Goal: Task Accomplishment & Management: Use online tool/utility

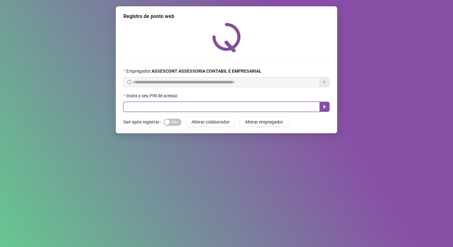
click at [130, 104] on input "text" at bounding box center [221, 107] width 196 height 10
type input "*"
type input "*****"
click at [323, 106] on icon "caret-right" at bounding box center [324, 106] width 5 height 5
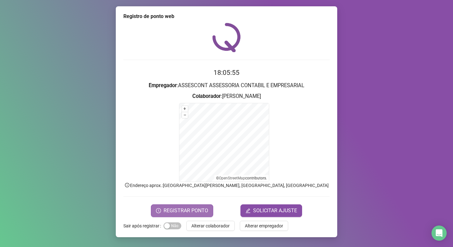
click at [180, 212] on span "REGISTRAR PONTO" at bounding box center [185, 211] width 45 height 8
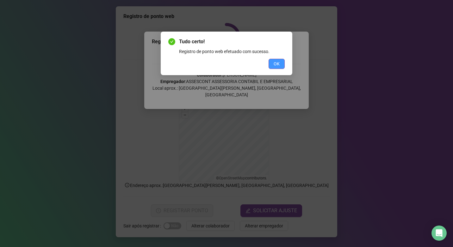
click at [275, 64] on span "OK" at bounding box center [277, 63] width 6 height 7
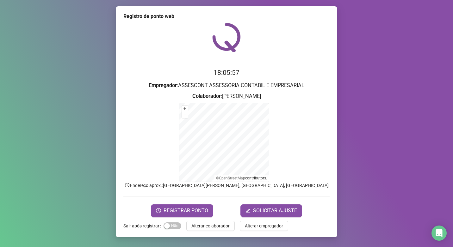
click at [70, 121] on div "Registro de ponto web 18:05:57 Empregador : ASSESCONT ASSESSORIA CONTABIL E EMP…" at bounding box center [226, 123] width 453 height 247
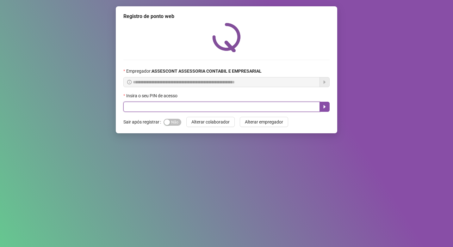
click at [134, 107] on input "text" at bounding box center [221, 107] width 196 height 10
type input "*****"
click at [326, 105] on icon "caret-right" at bounding box center [324, 106] width 5 height 5
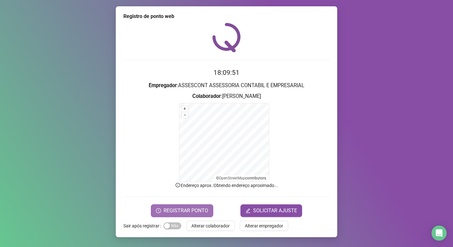
click at [179, 209] on span "REGISTRAR PONTO" at bounding box center [185, 211] width 45 height 8
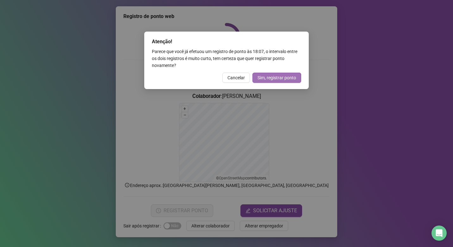
click at [282, 75] on span "Sim, registrar ponto" at bounding box center [276, 77] width 39 height 7
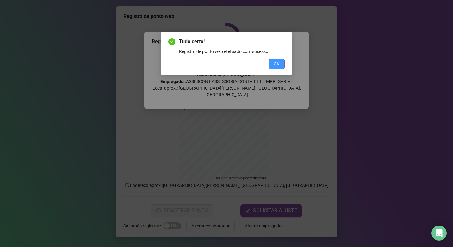
click at [277, 65] on span "OK" at bounding box center [277, 63] width 6 height 7
